Goal: Information Seeking & Learning: Learn about a topic

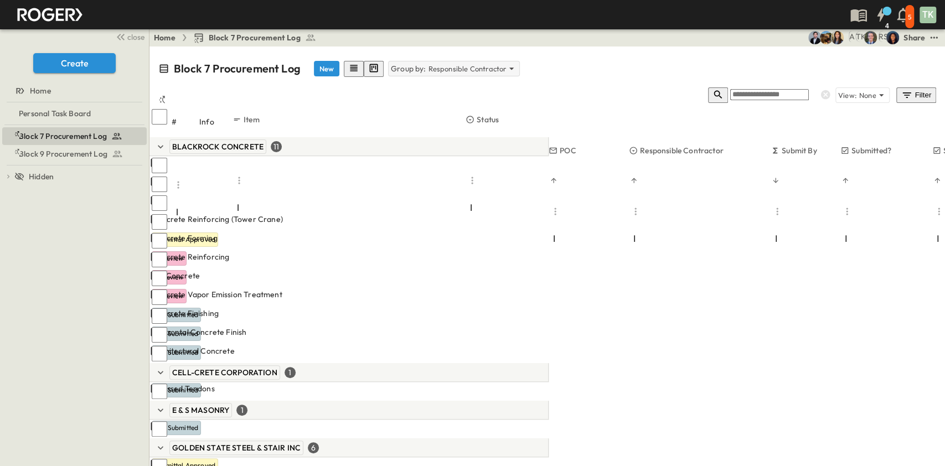
click at [393, 63] on p "Group by:" at bounding box center [408, 68] width 35 height 11
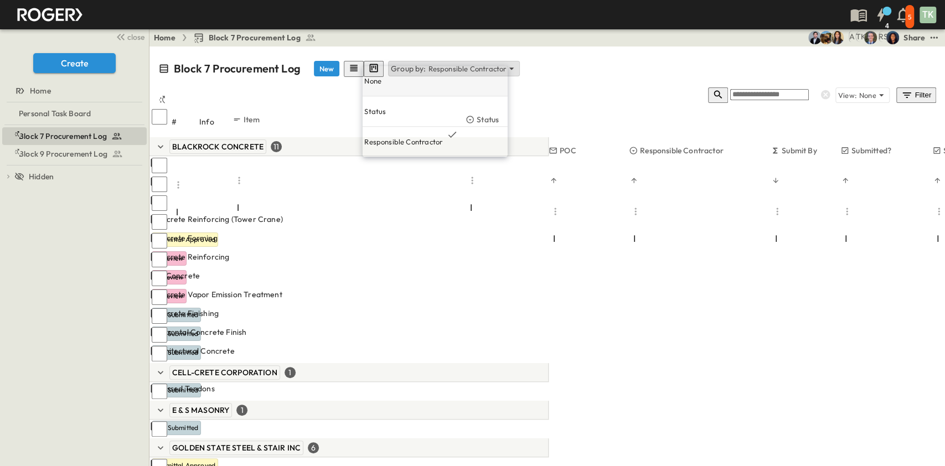
click at [411, 74] on div "None" at bounding box center [434, 81] width 145 height 30
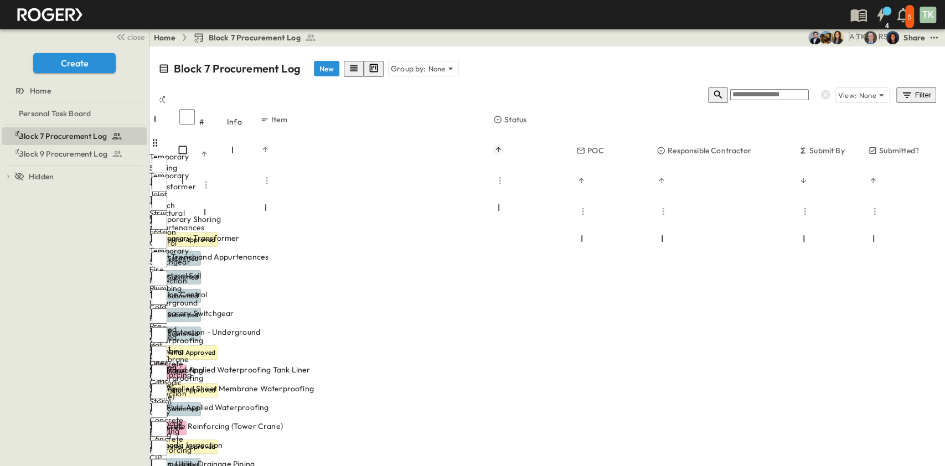
click at [502, 146] on icon "Sort" at bounding box center [498, 150] width 8 height 8
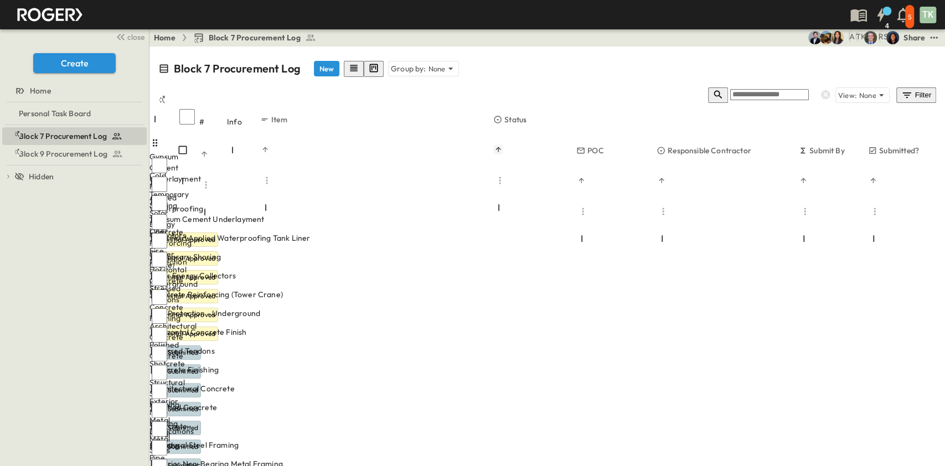
click at [502, 146] on icon "Sort" at bounding box center [498, 150] width 8 height 8
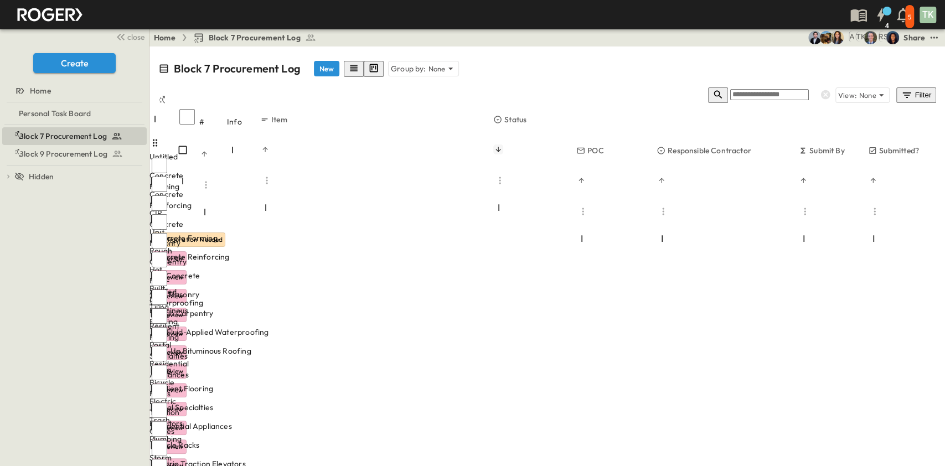
drag, startPoint x: 264, startPoint y: 74, endPoint x: 341, endPoint y: 75, distance: 76.4
click at [244, 106] on div "Info" at bounding box center [243, 121] width 33 height 31
drag, startPoint x: 496, startPoint y: 77, endPoint x: 574, endPoint y: 76, distance: 77.5
click at [403, 195] on div at bounding box center [331, 210] width 143 height 31
drag, startPoint x: 566, startPoint y: 75, endPoint x: 529, endPoint y: 81, distance: 38.1
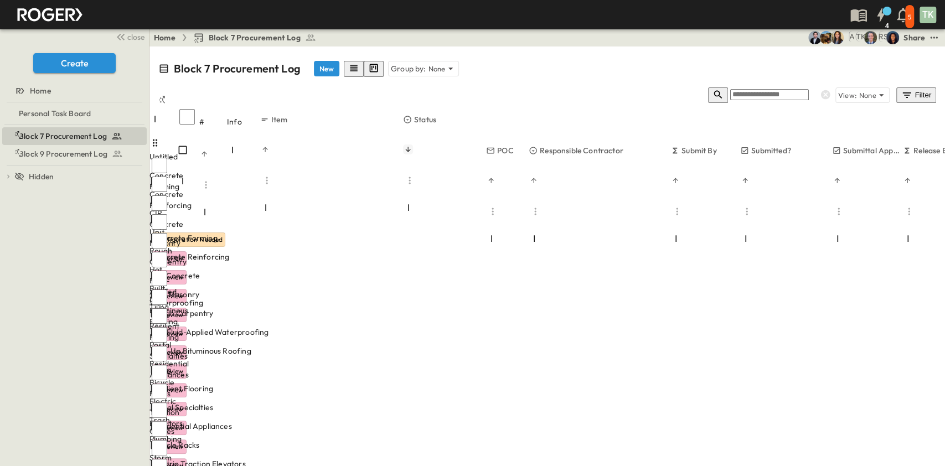
click at [529, 226] on div at bounding box center [507, 241] width 43 height 31
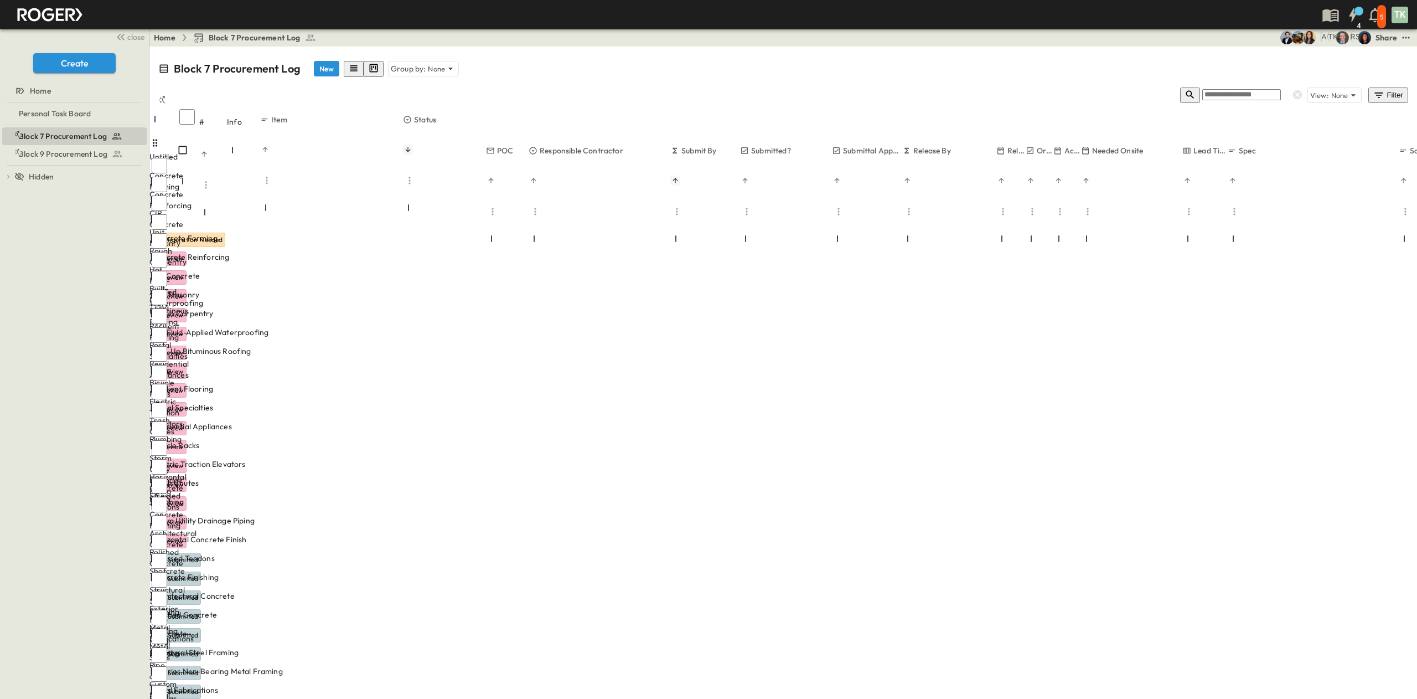
click at [679, 177] on icon "Sort" at bounding box center [676, 181] width 8 height 8
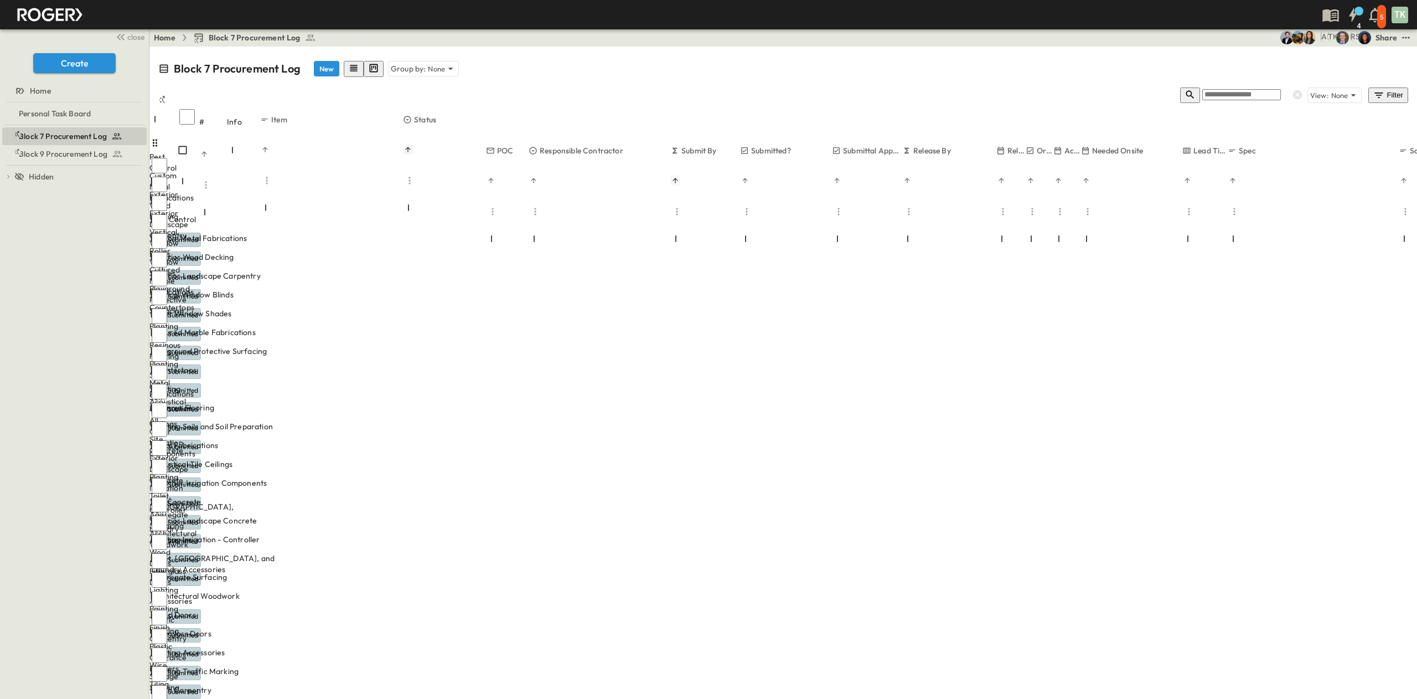
click at [679, 177] on icon "Sort" at bounding box center [676, 181] width 8 height 8
